Goal: Find specific page/section: Find specific page/section

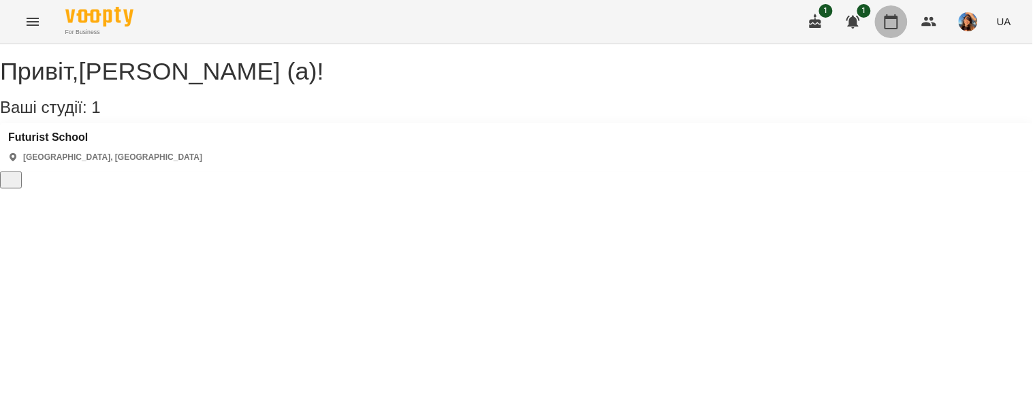
click at [890, 18] on icon "button" at bounding box center [891, 21] width 14 height 15
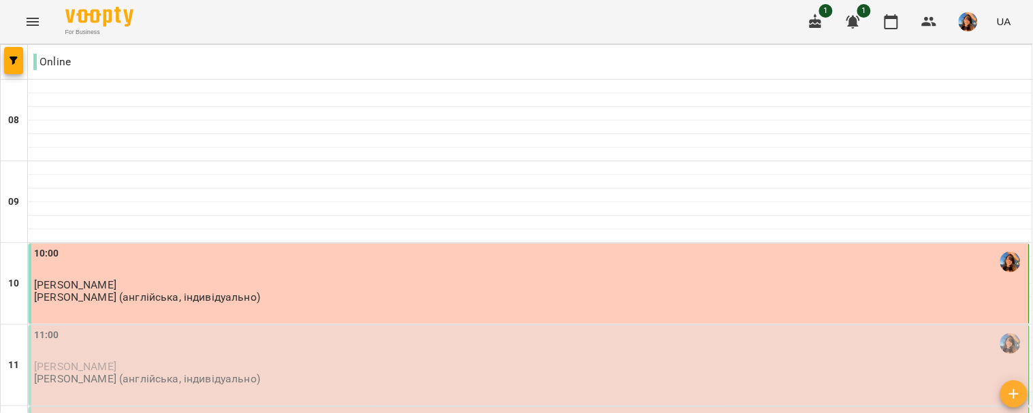
scroll to position [177, 0]
click at [181, 361] on p "[PERSON_NAME]" at bounding box center [530, 367] width 992 height 12
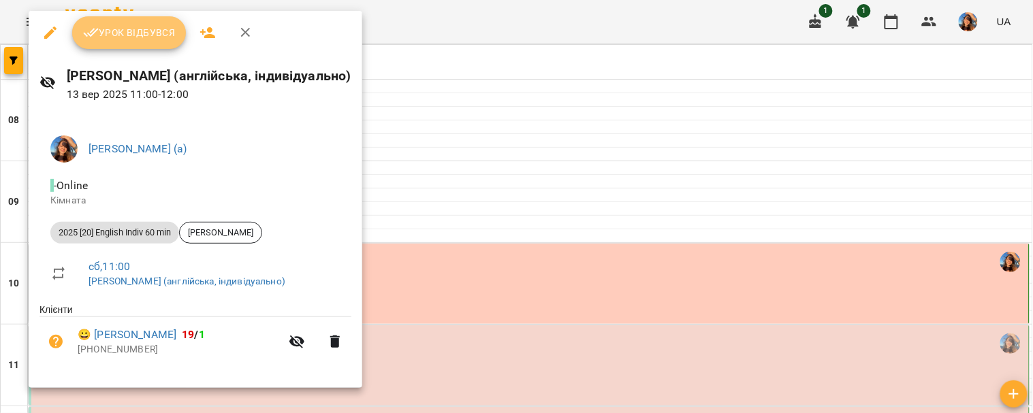
click at [85, 29] on icon "button" at bounding box center [91, 33] width 16 height 16
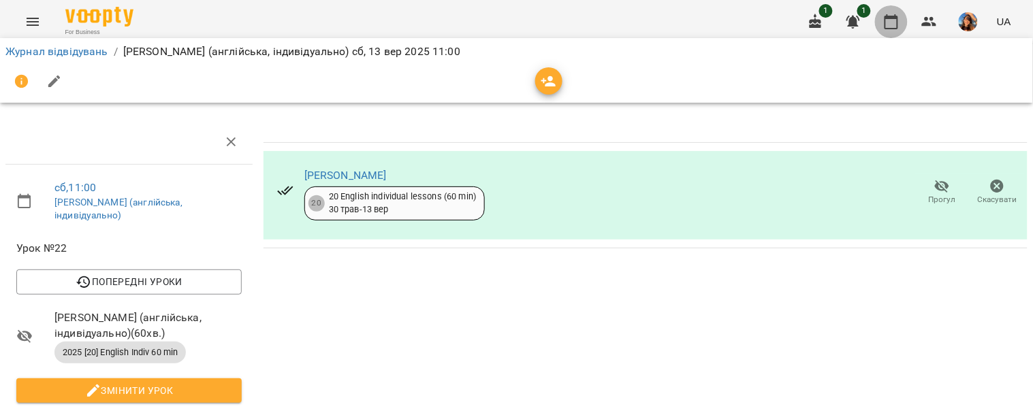
click at [895, 17] on icon "button" at bounding box center [891, 21] width 14 height 15
